Goal: Task Accomplishment & Management: Manage account settings

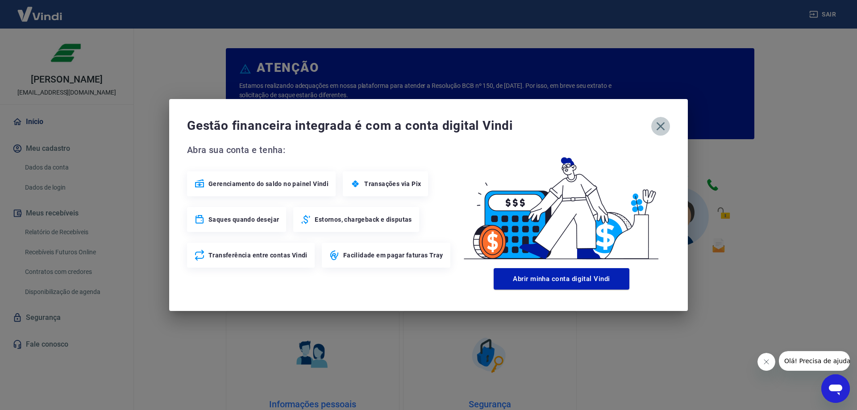
click at [664, 127] on icon "button" at bounding box center [660, 126] width 14 height 14
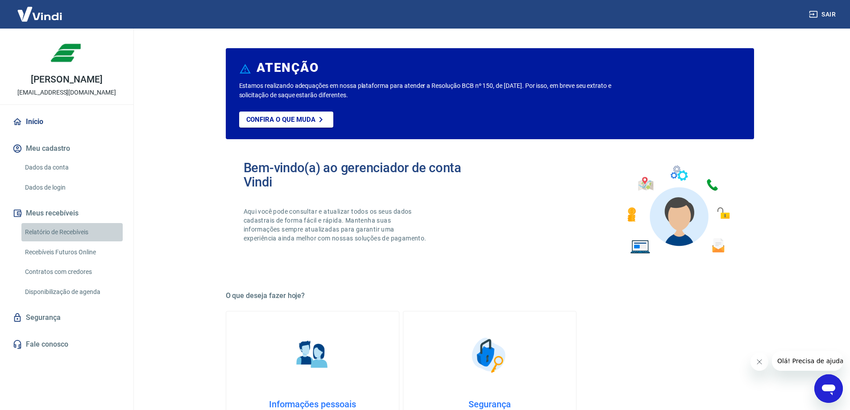
click at [55, 241] on link "Relatório de Recebíveis" at bounding box center [71, 232] width 101 height 18
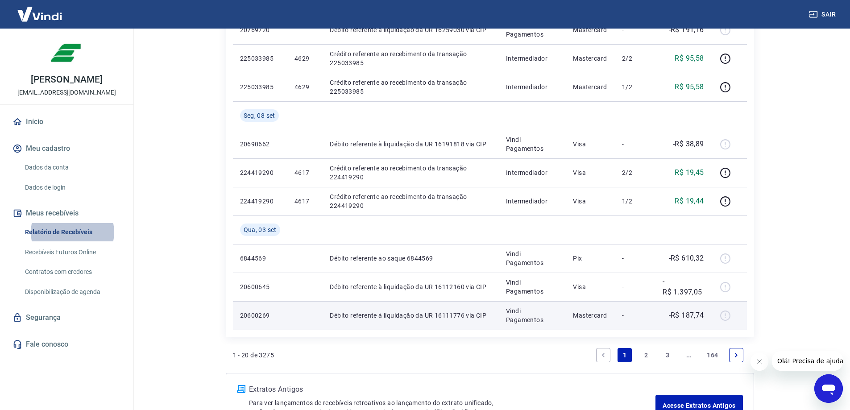
scroll to position [580, 0]
